Goal: Information Seeking & Learning: Check status

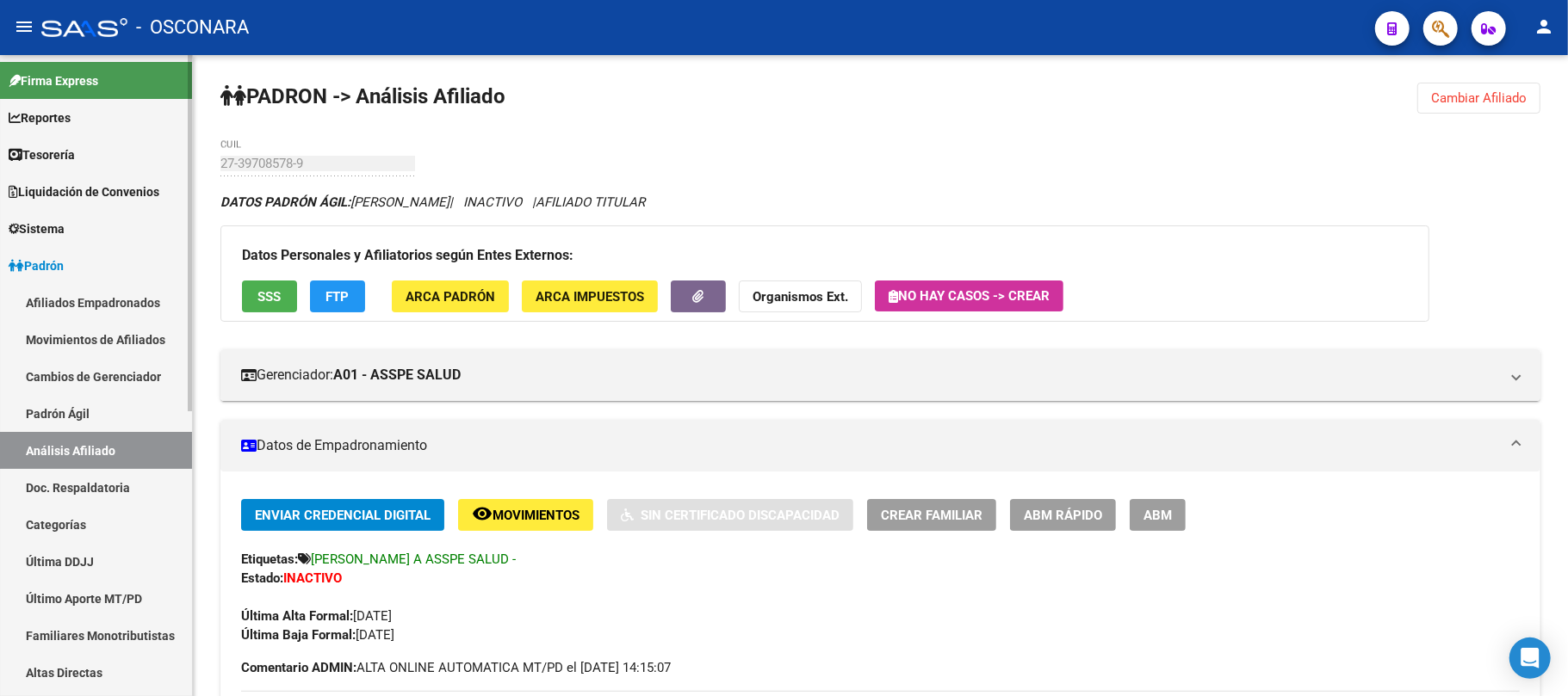
click at [126, 396] on link "Padrón Ágil" at bounding box center [95, 414] width 192 height 37
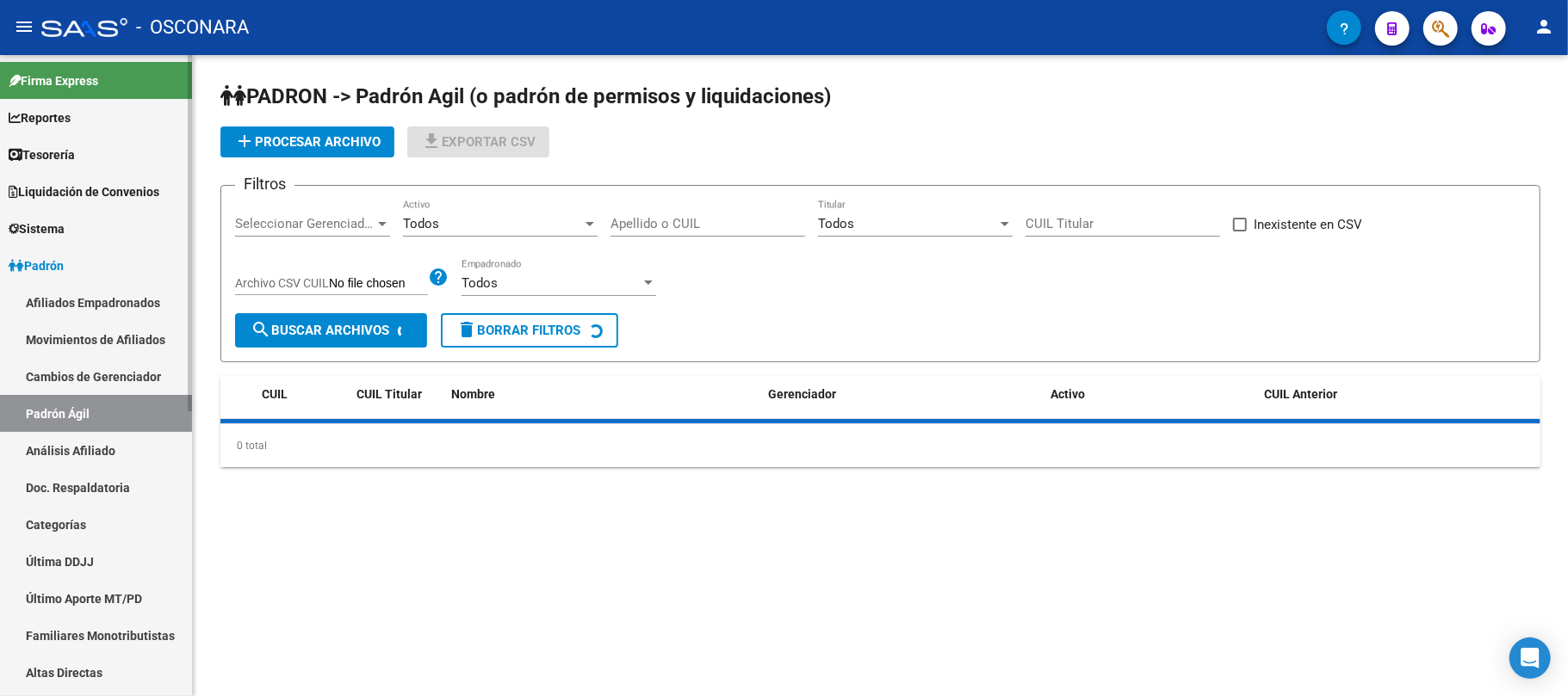
drag, startPoint x: 125, startPoint y: 437, endPoint x: 198, endPoint y: 353, distance: 111.3
click at [125, 437] on link "Análisis Afiliado" at bounding box center [95, 450] width 192 height 37
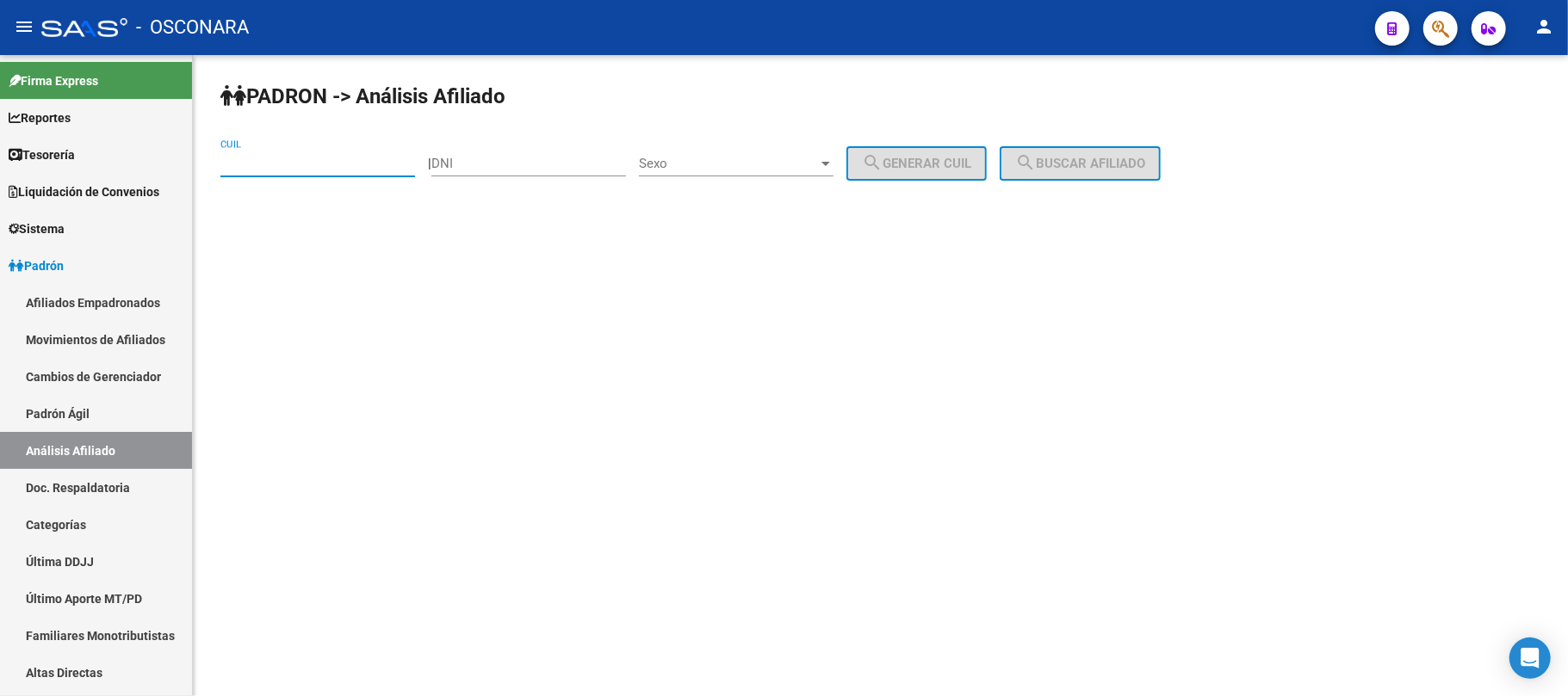
click at [328, 166] on input "CUIL" at bounding box center [318, 163] width 195 height 16
paste input "27-45610688-4"
type input "27-45610688-4"
click at [1072, 172] on button "search Buscar afiliado" at bounding box center [1080, 163] width 161 height 34
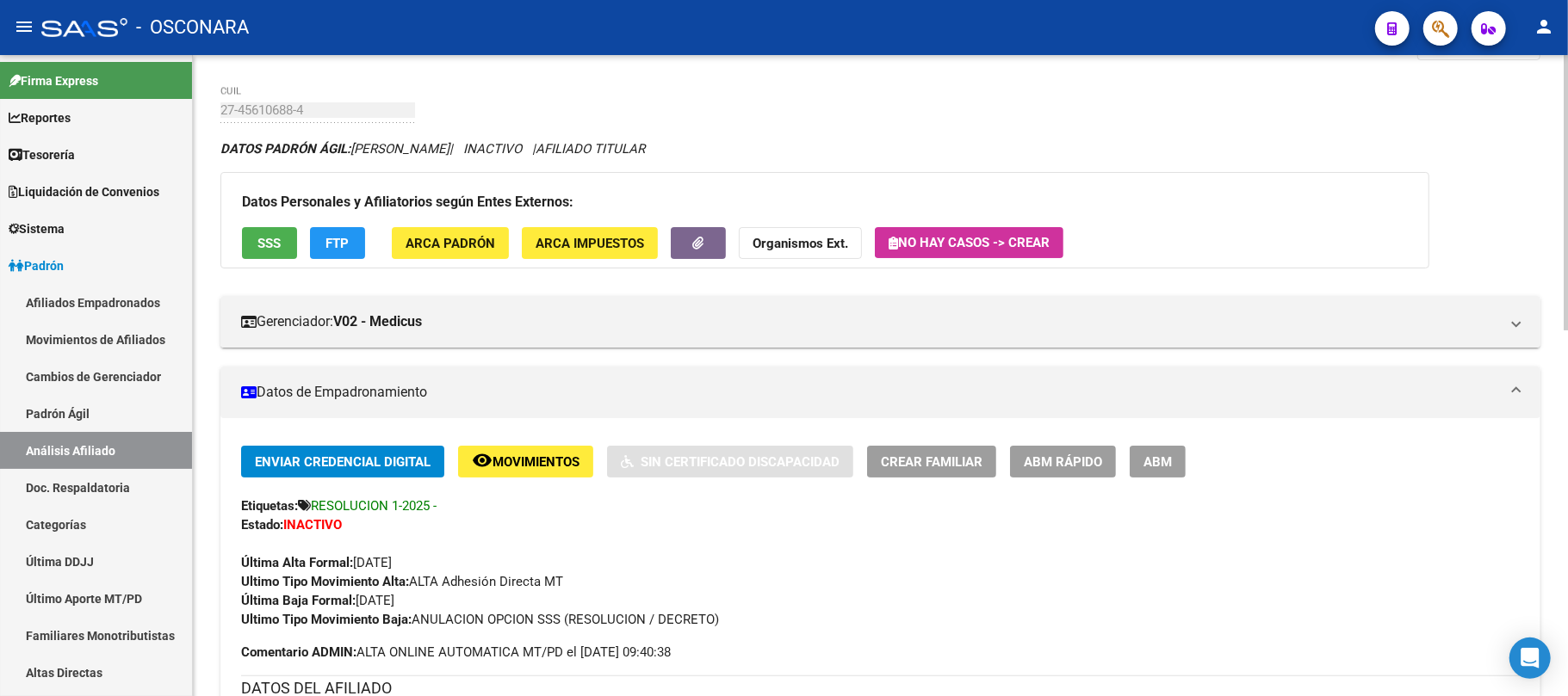
scroll to position [46, 0]
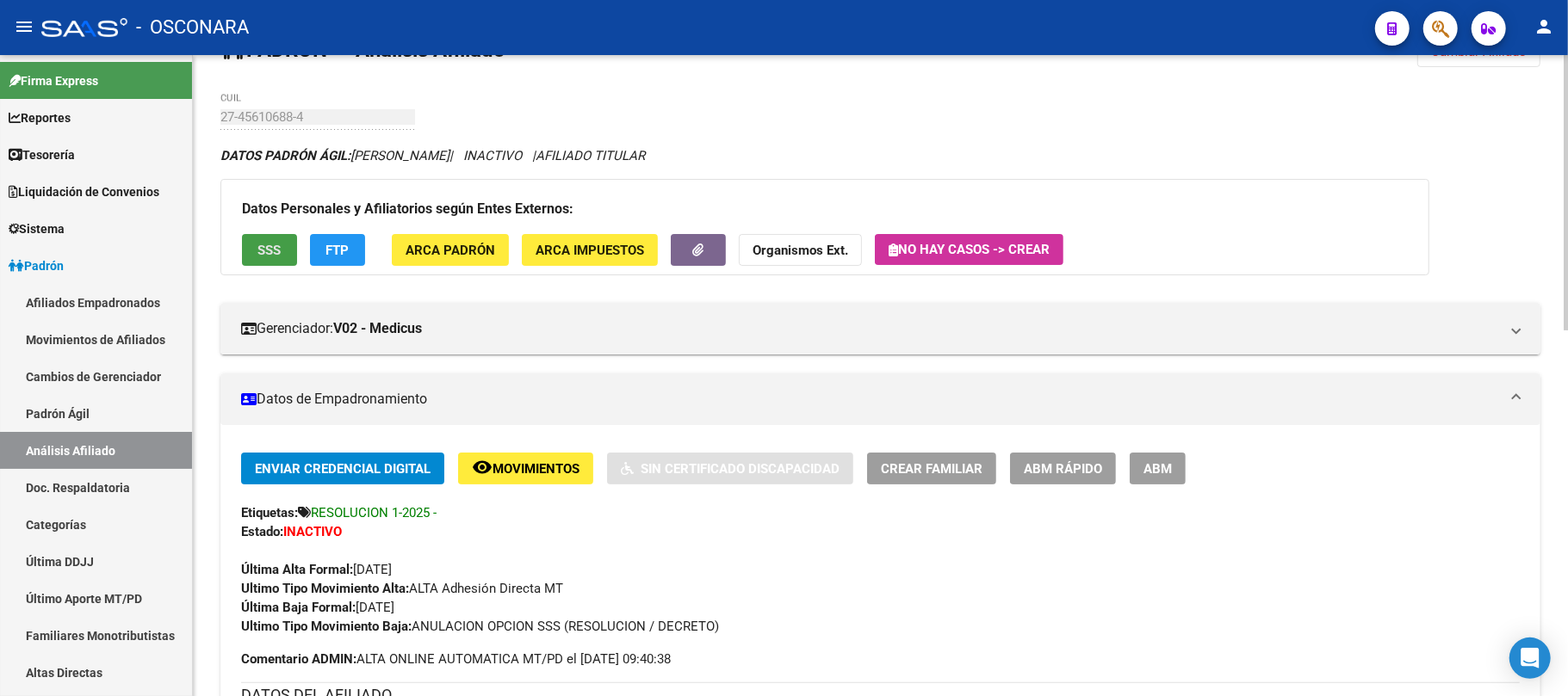
click at [276, 245] on span "SSS" at bounding box center [271, 251] width 24 height 16
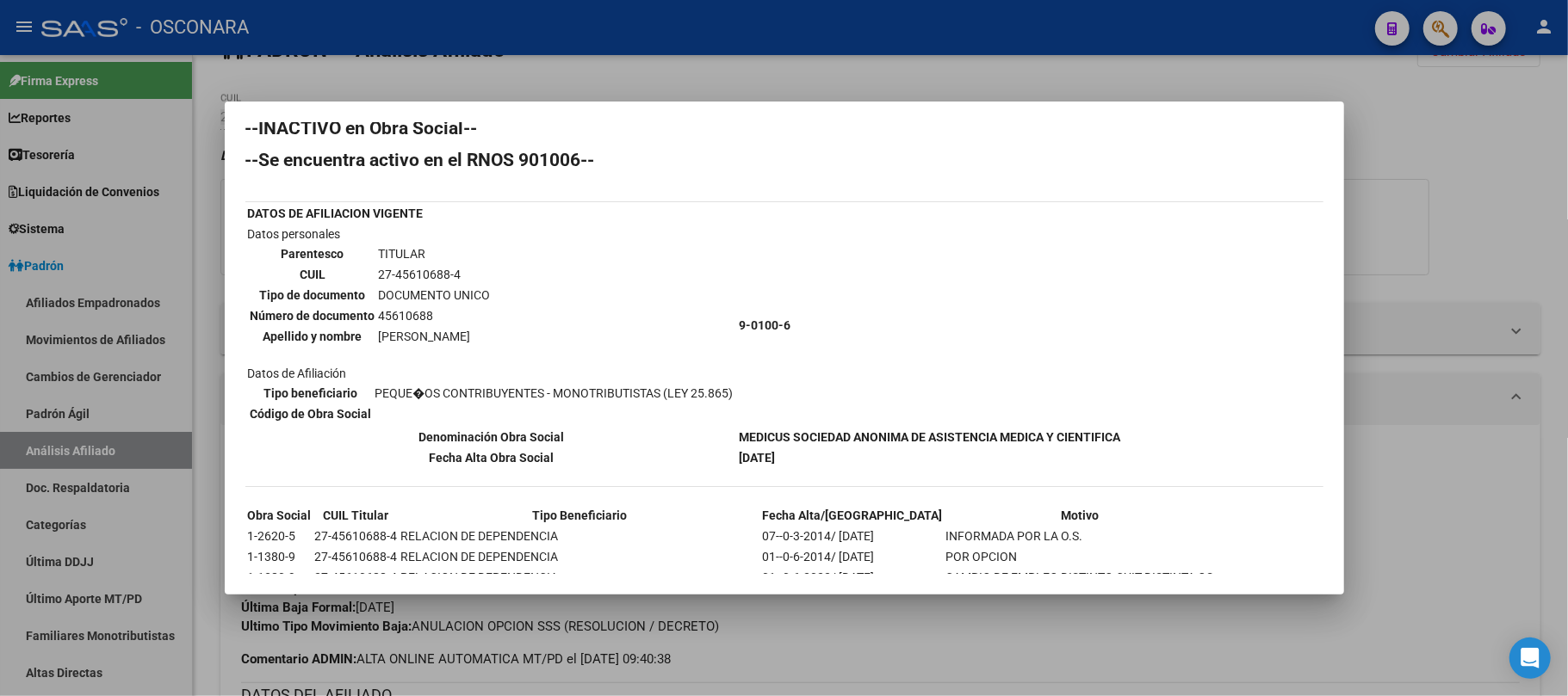
scroll to position [0, 0]
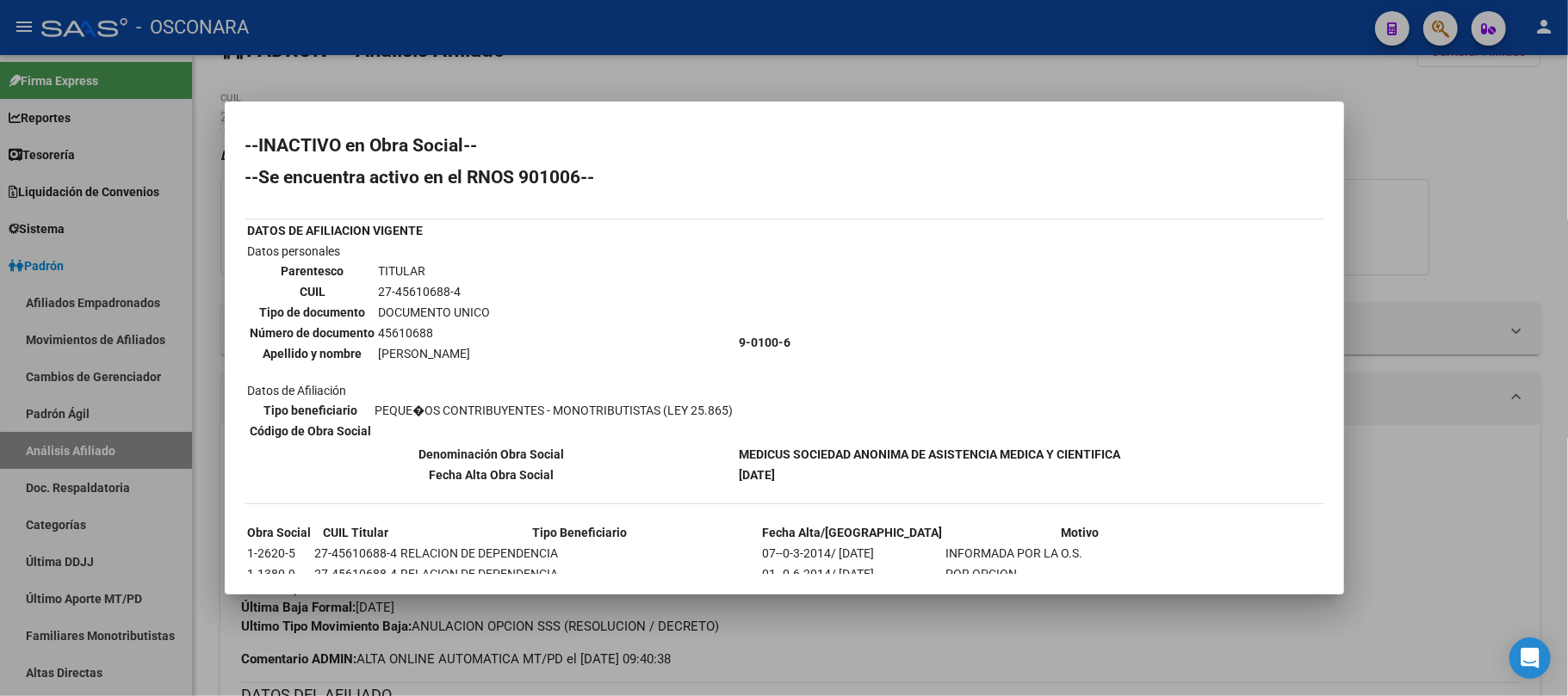
click at [886, 641] on div at bounding box center [784, 348] width 1568 height 696
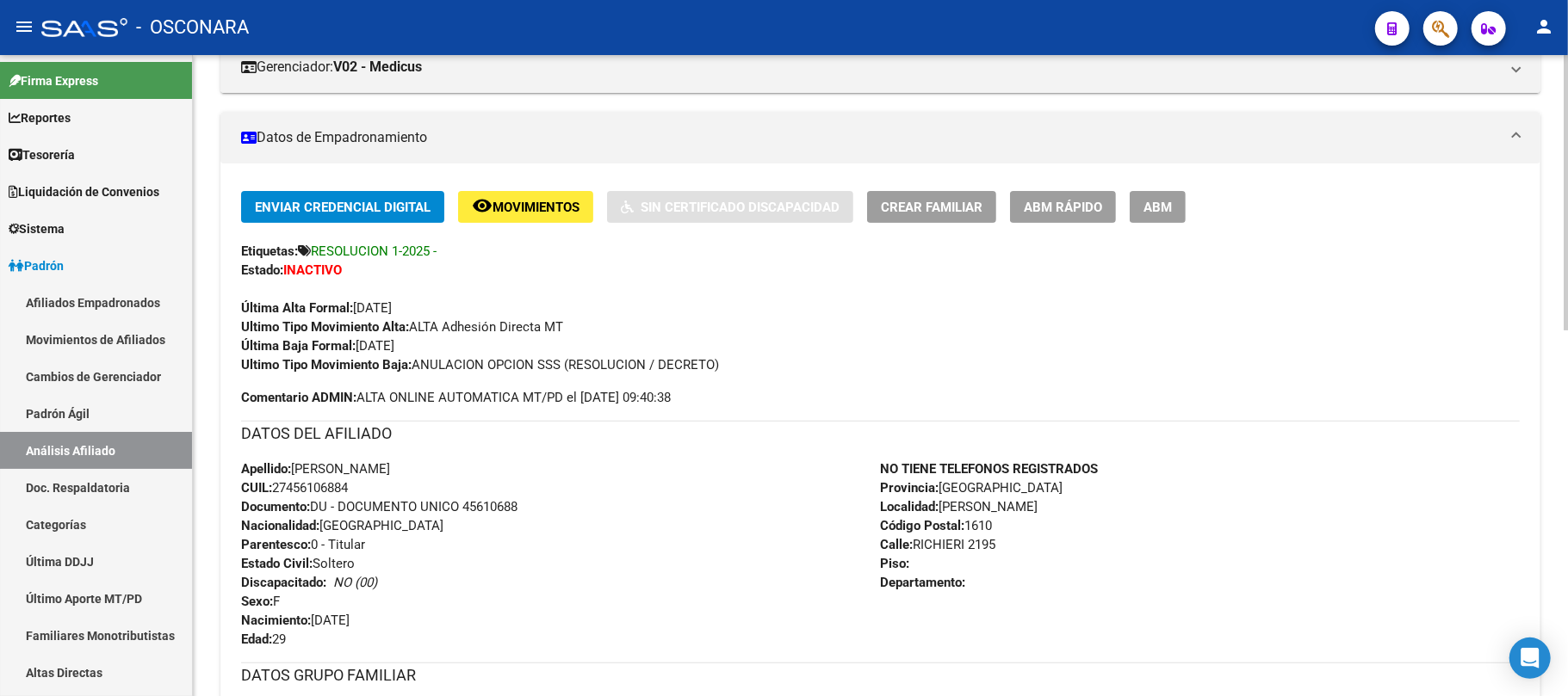
scroll to position [344, 0]
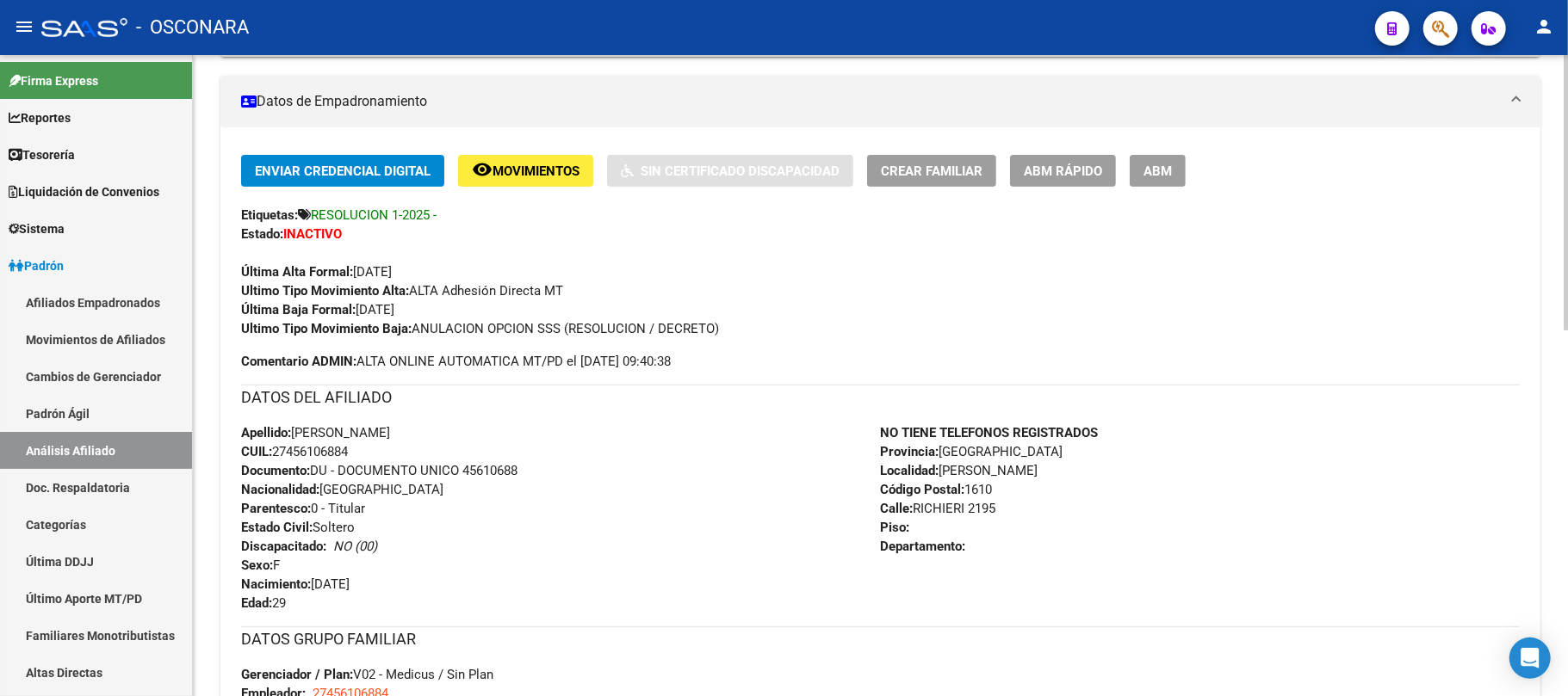
drag, startPoint x: 352, startPoint y: 455, endPoint x: 279, endPoint y: 451, distance: 73.1
click at [279, 451] on span "CUIL: 27456106884" at bounding box center [294, 452] width 107 height 16
copy span "27456106884"
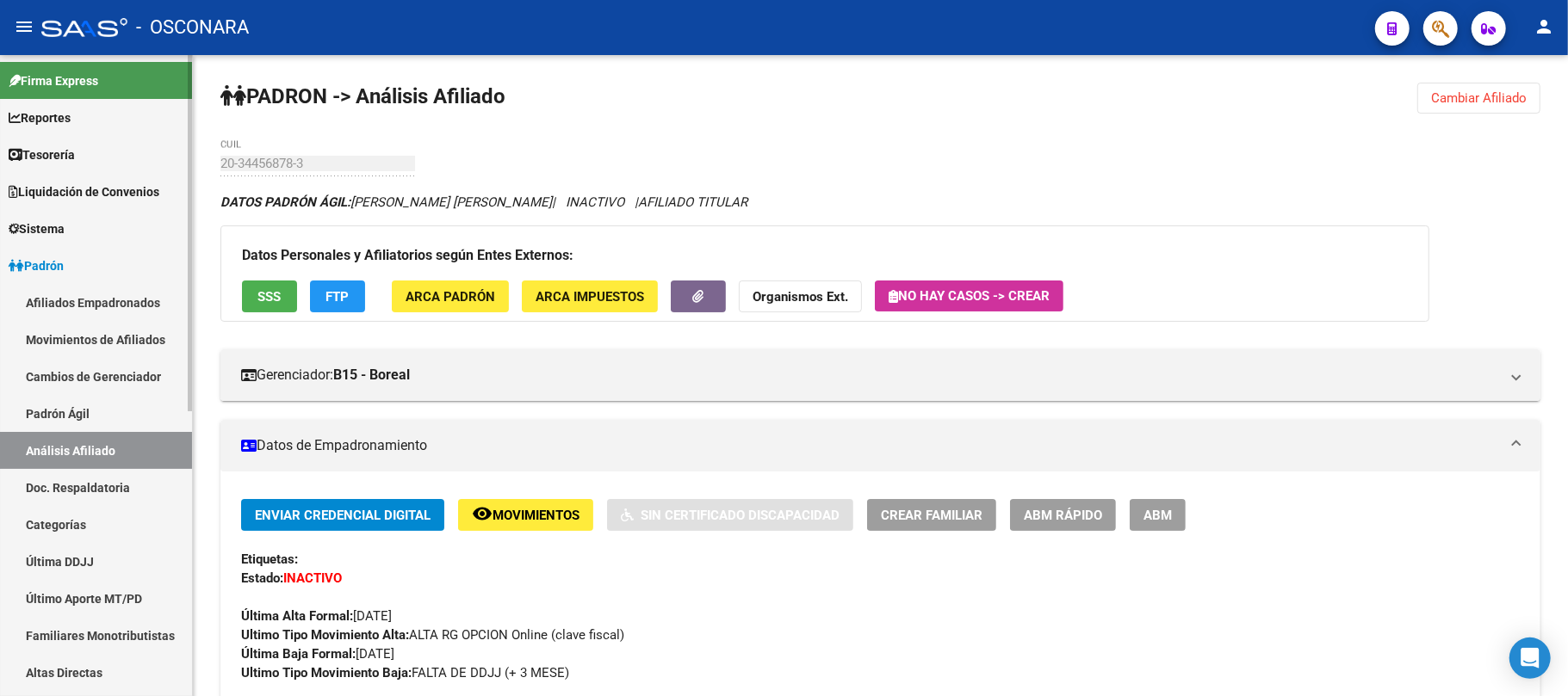
click at [190, 410] on div at bounding box center [190, 233] width 4 height 356
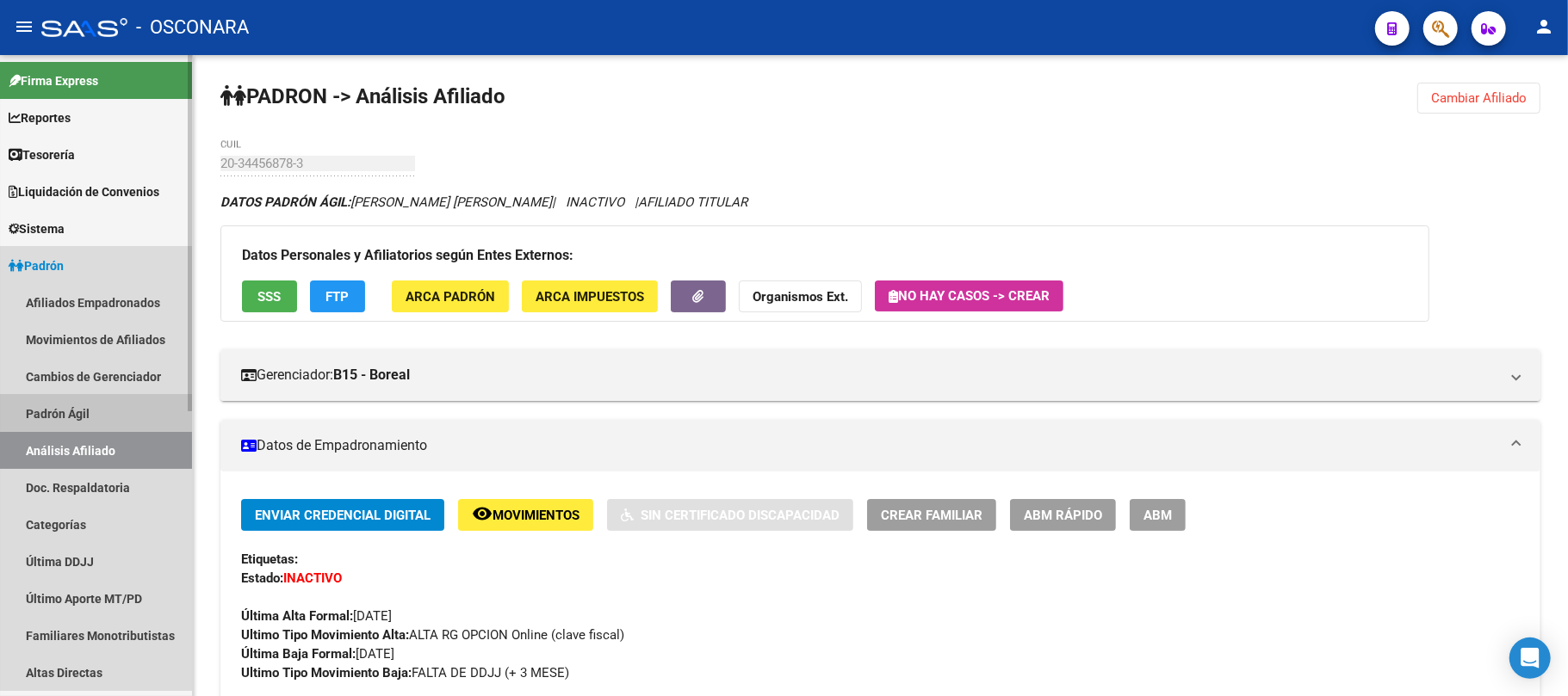
click at [173, 410] on link "Padrón Ágil" at bounding box center [95, 414] width 192 height 37
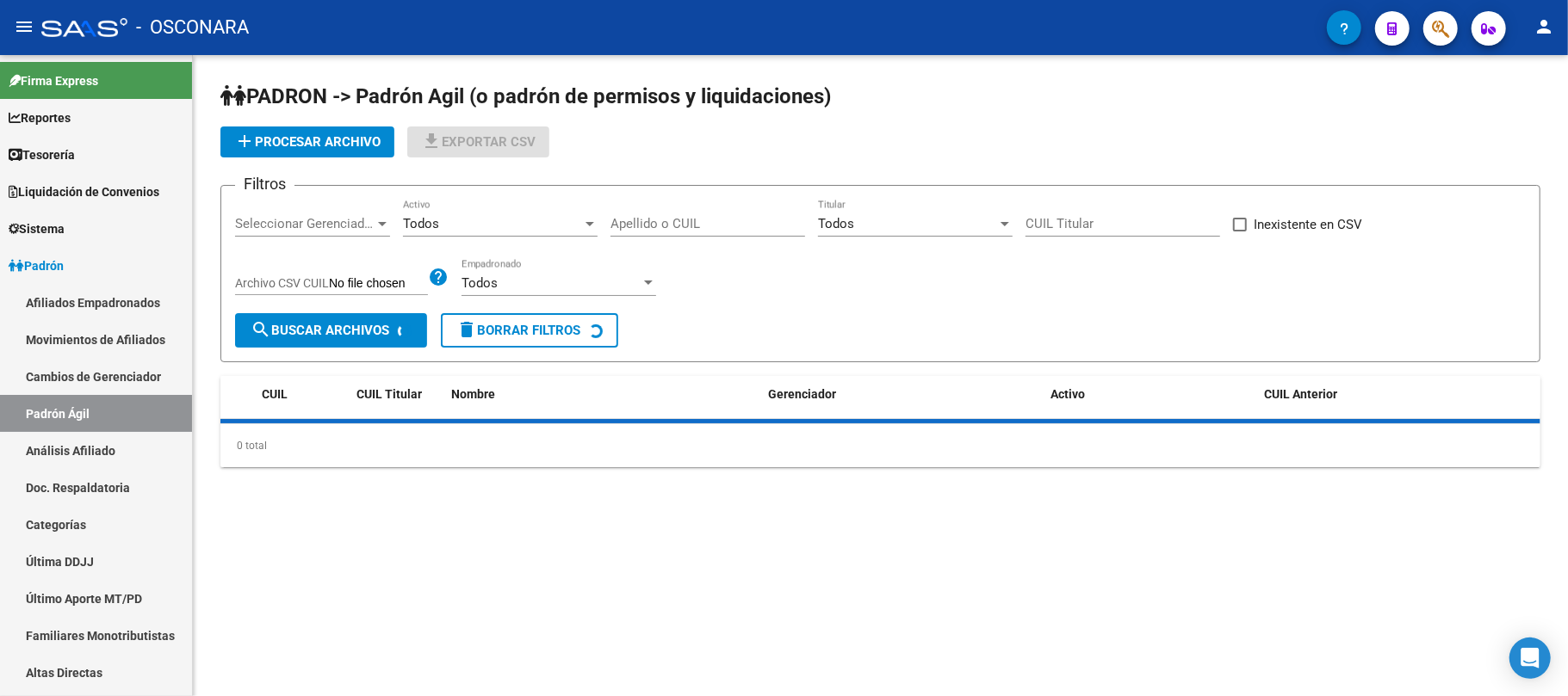
drag, startPoint x: 125, startPoint y: 451, endPoint x: 227, endPoint y: 352, distance: 142.1
click at [125, 451] on link "Análisis Afiliado" at bounding box center [95, 450] width 192 height 37
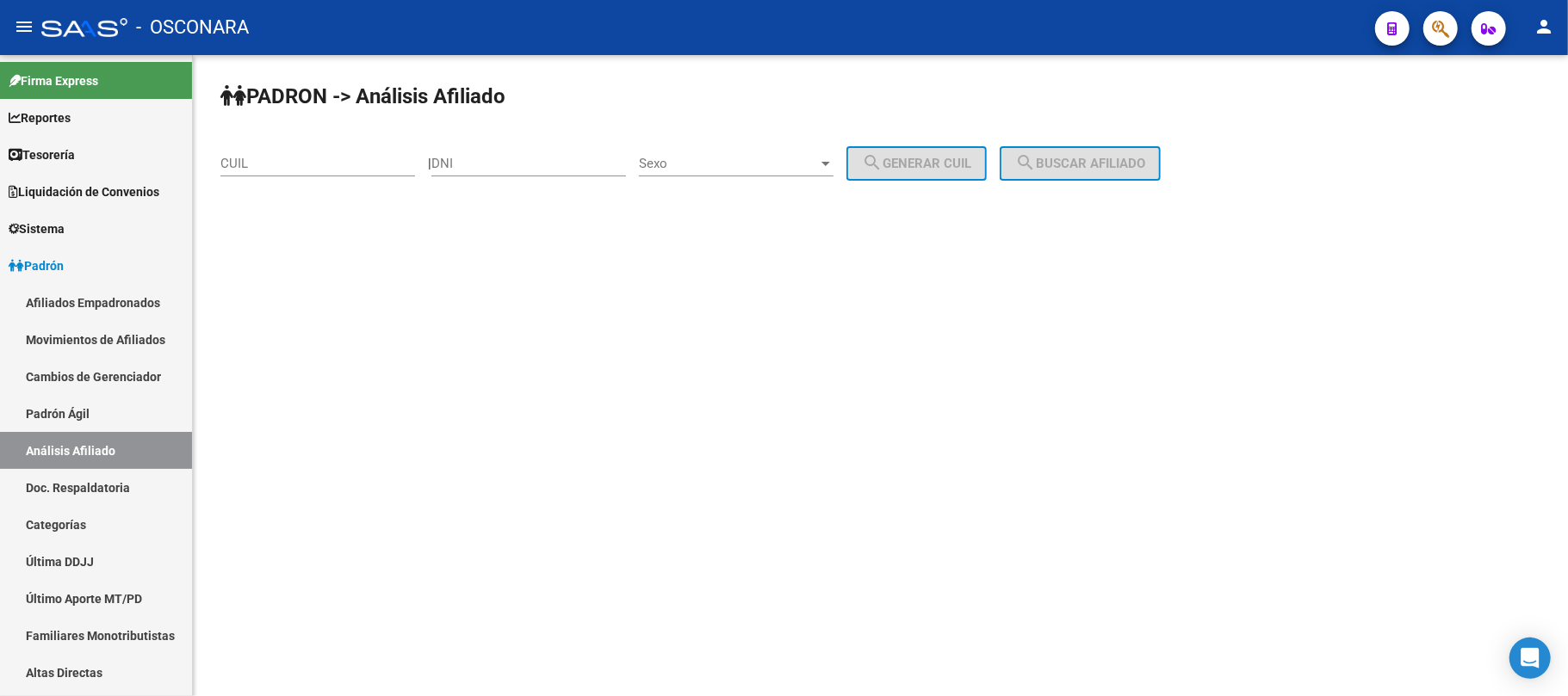
click at [359, 173] on div "CUIL" at bounding box center [318, 158] width 195 height 37
paste input "27-24853912-2"
type input "27-24853912-2"
click at [1137, 165] on span "search Buscar afiliado" at bounding box center [1080, 163] width 130 height 16
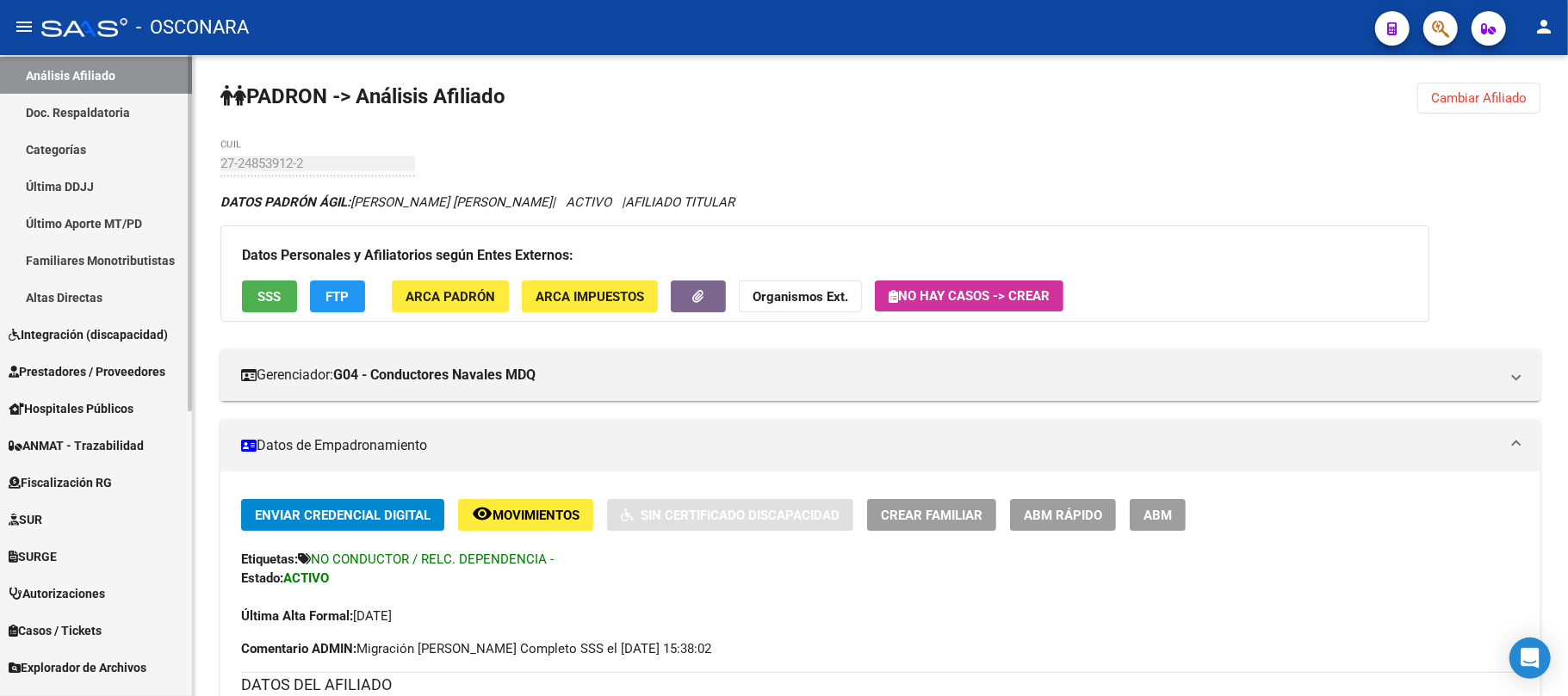
scroll to position [513, 0]
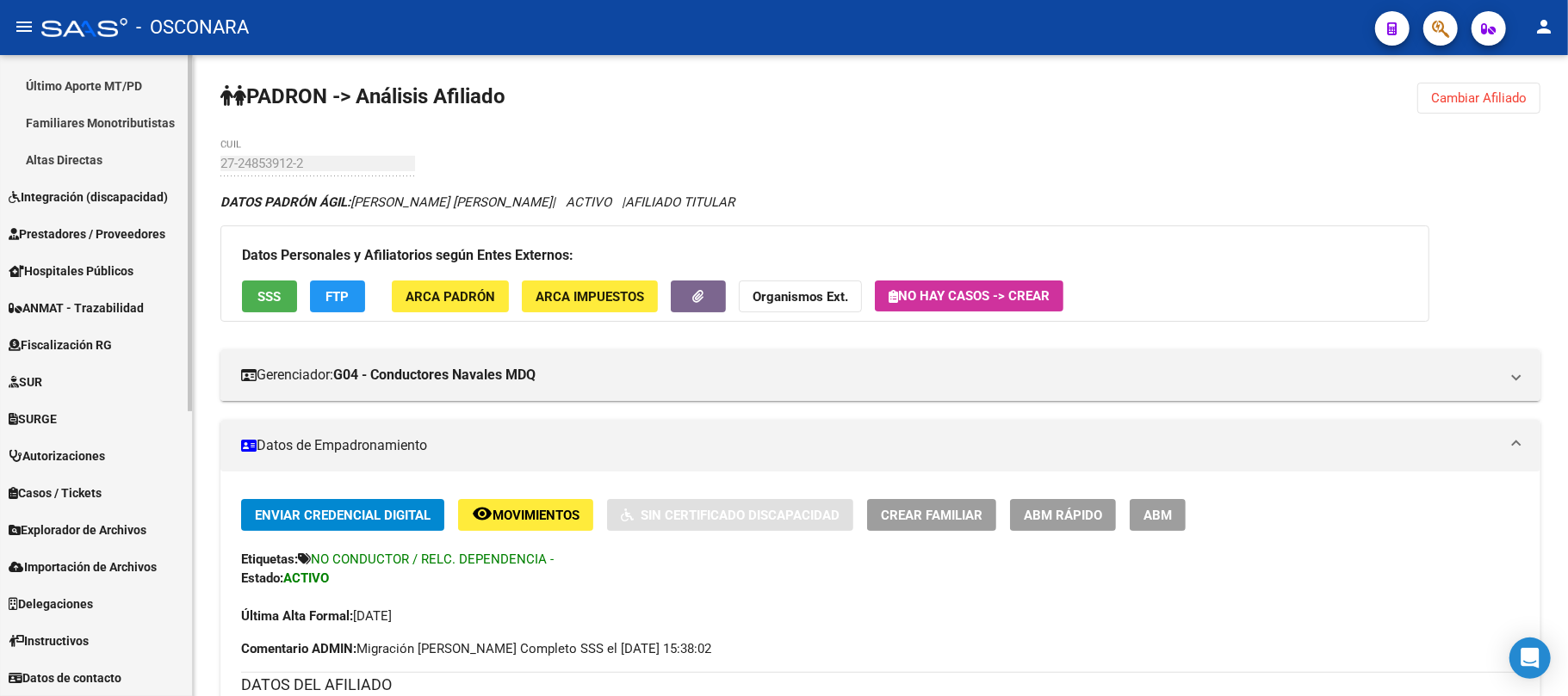
click at [97, 528] on span "Explorador de Archivos" at bounding box center [78, 529] width 138 height 19
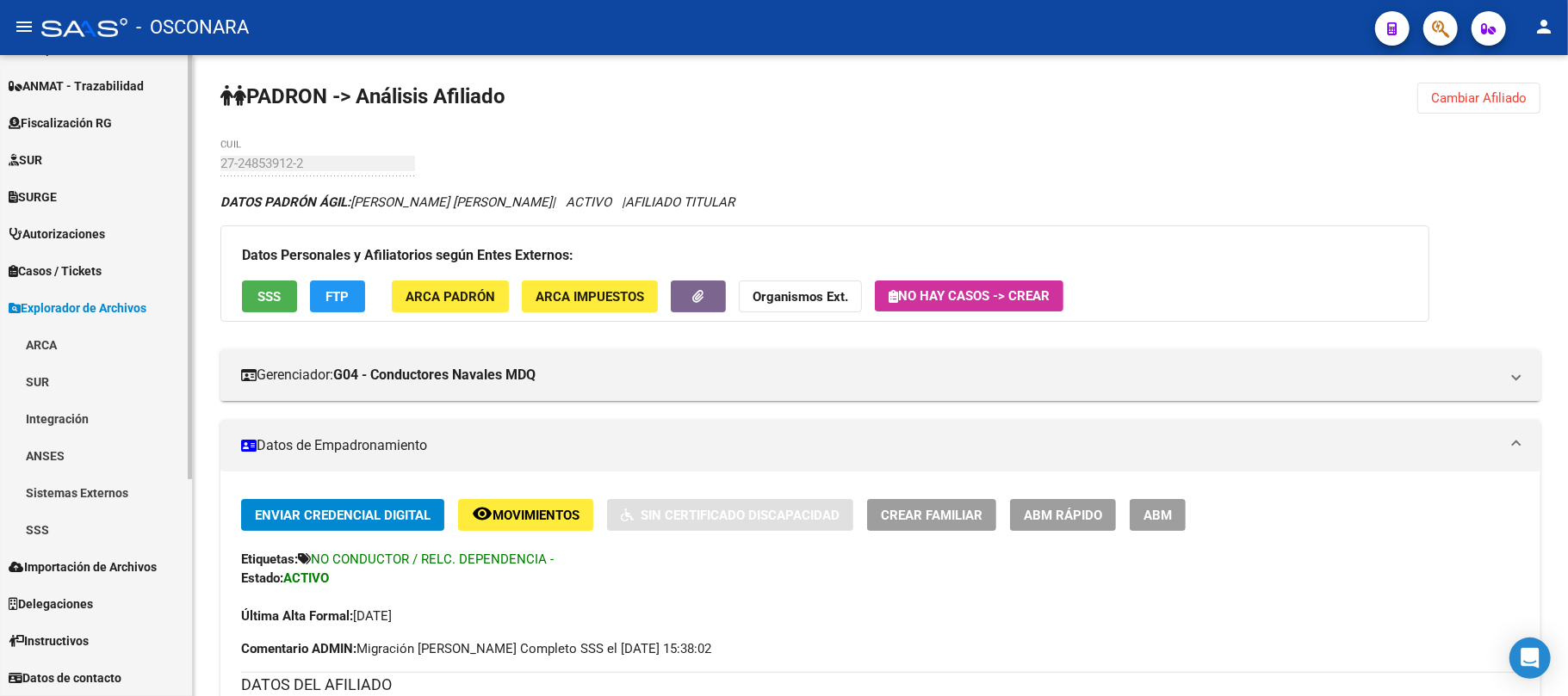
scroll to position [327, 0]
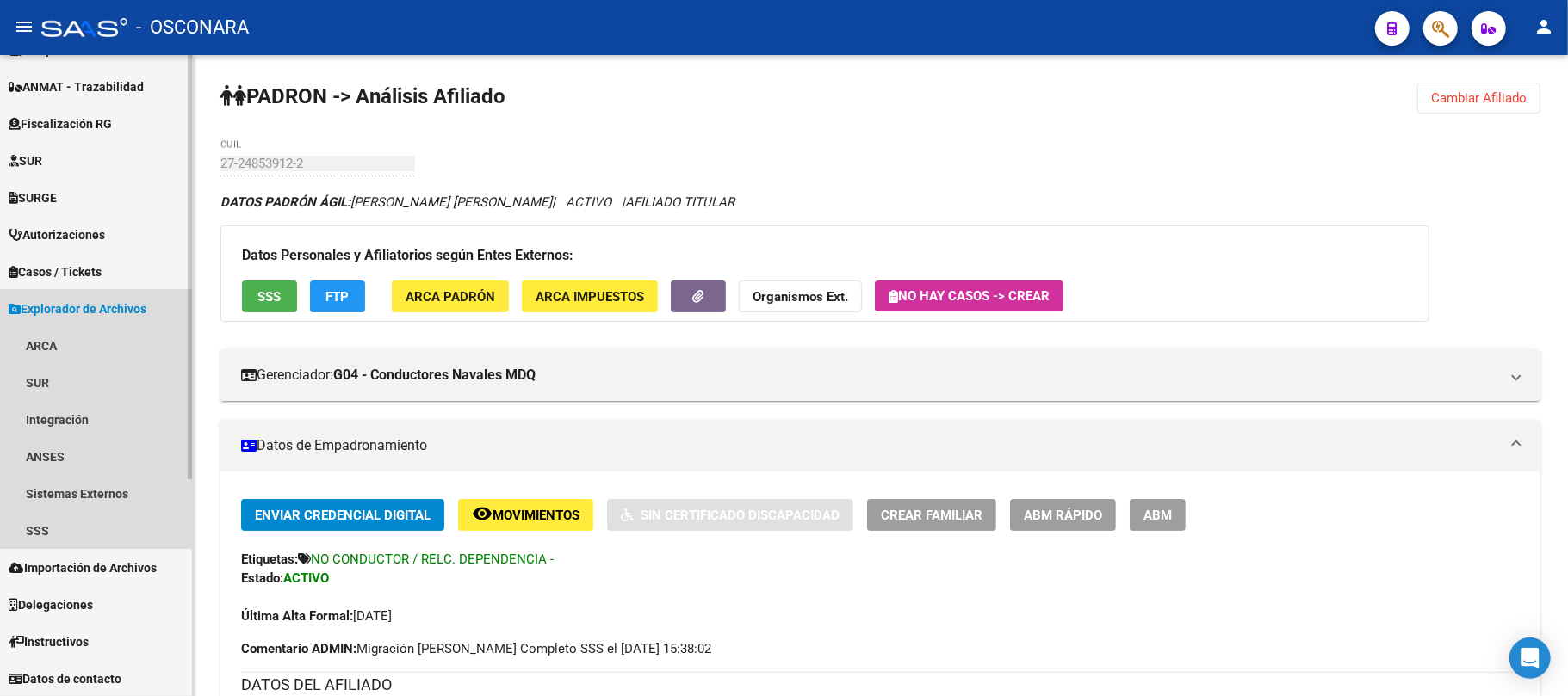
click at [136, 314] on span "Explorador de Archivos" at bounding box center [78, 309] width 138 height 19
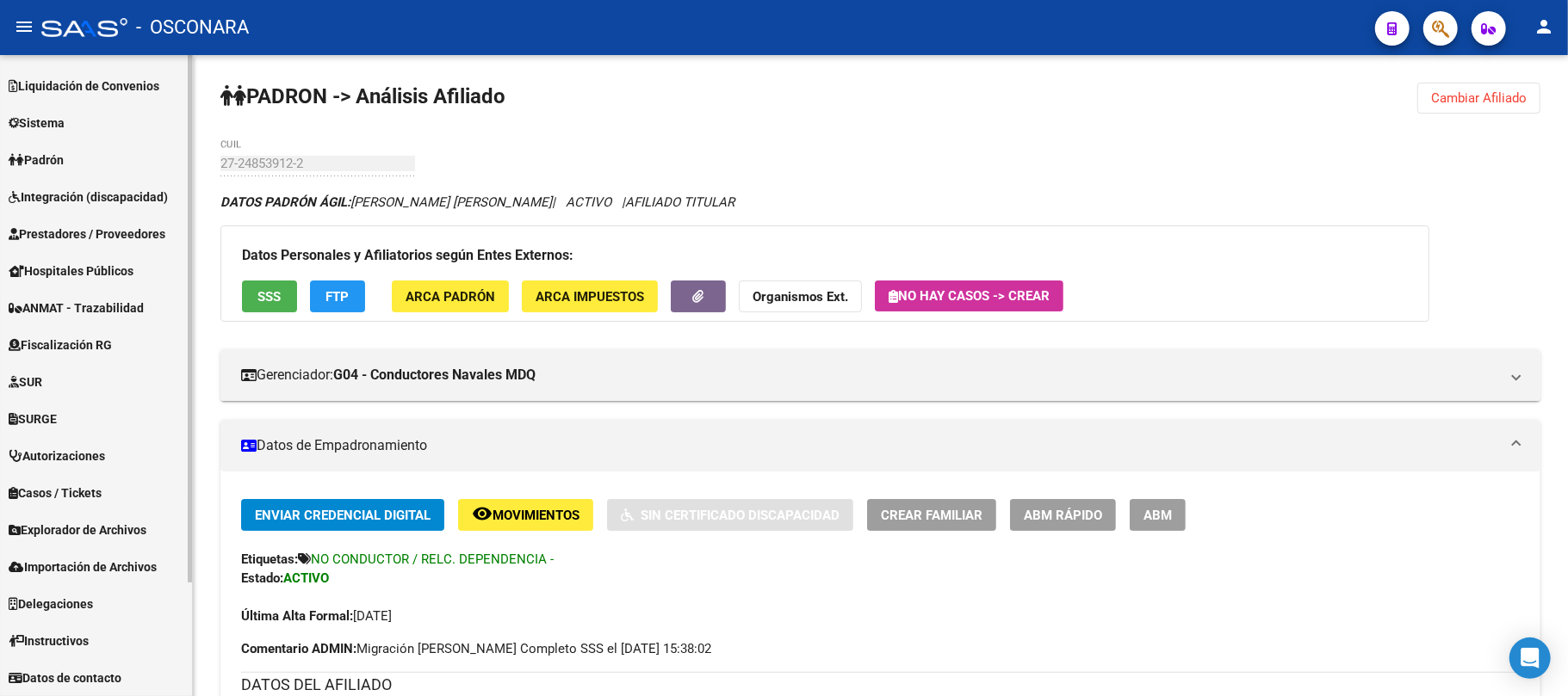
scroll to position [105, 0]
click at [135, 562] on span "Importación de Archivos" at bounding box center [83, 567] width 149 height 19
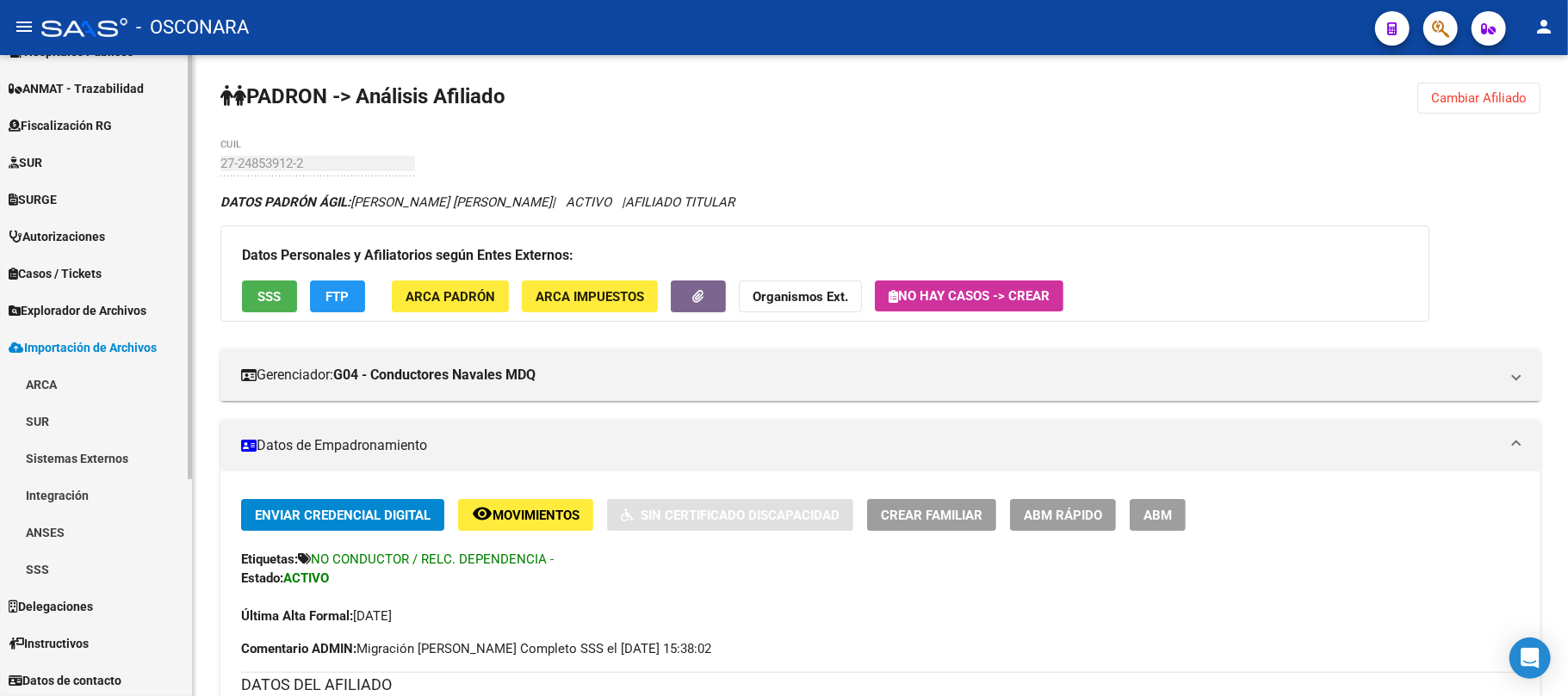
scroll to position [327, 0]
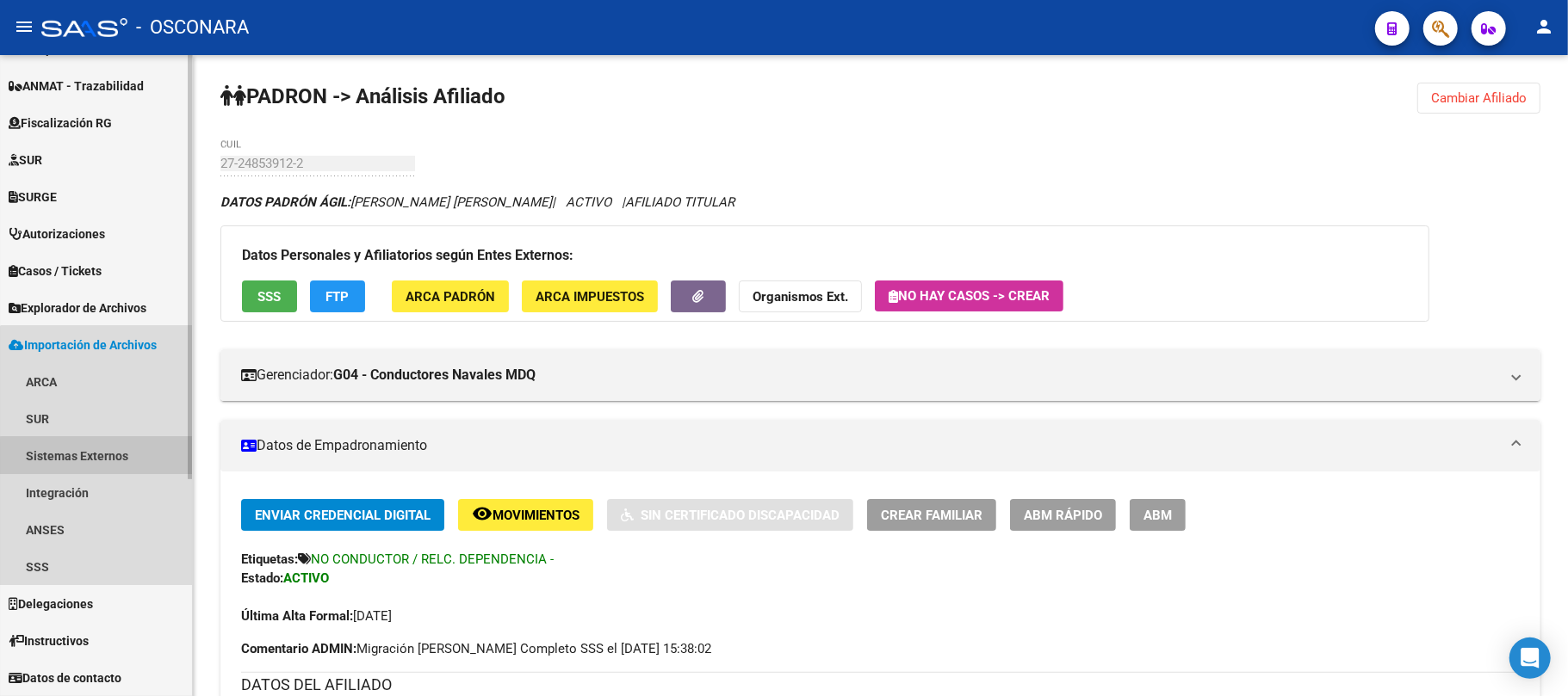
click at [121, 461] on link "Sistemas Externos" at bounding box center [95, 456] width 192 height 37
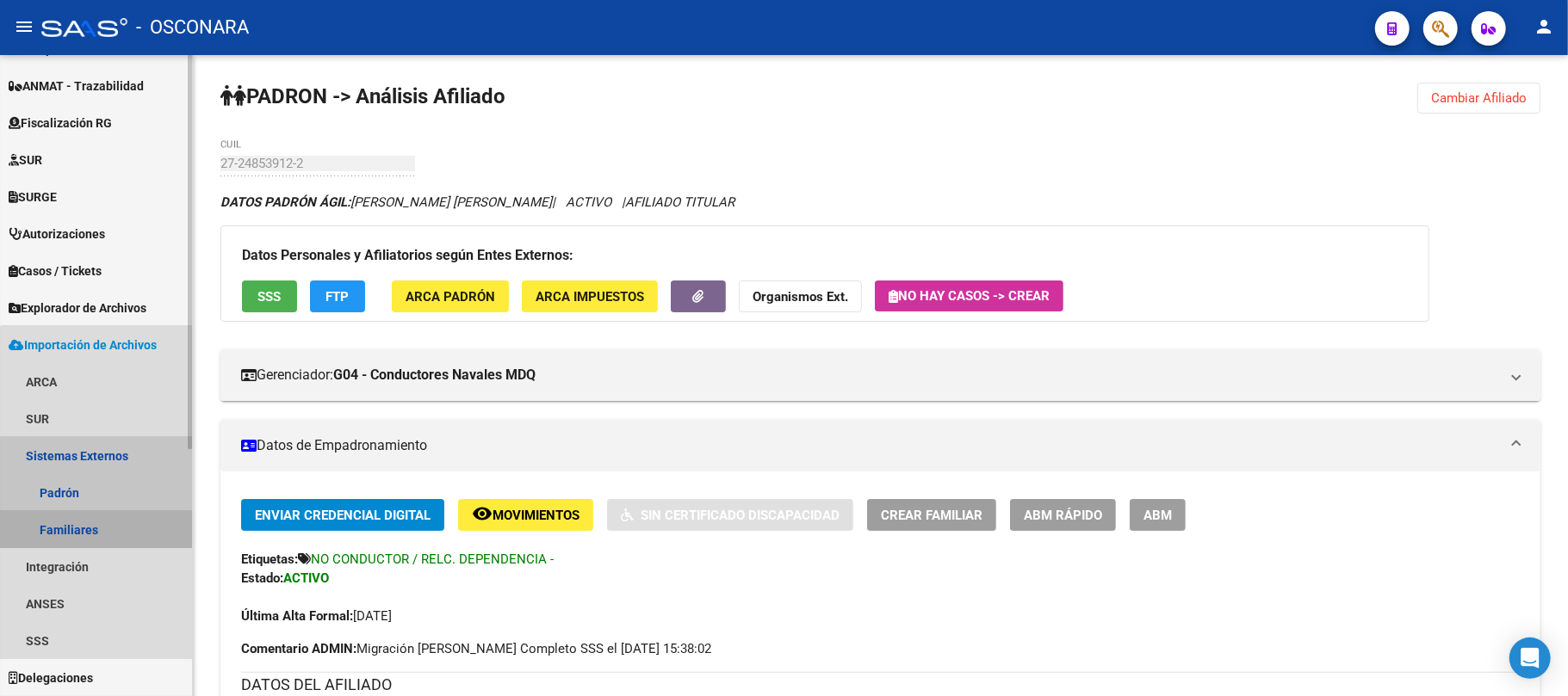
click at [122, 520] on link "Familiares" at bounding box center [95, 530] width 192 height 37
